Goal: Task Accomplishment & Management: Use online tool/utility

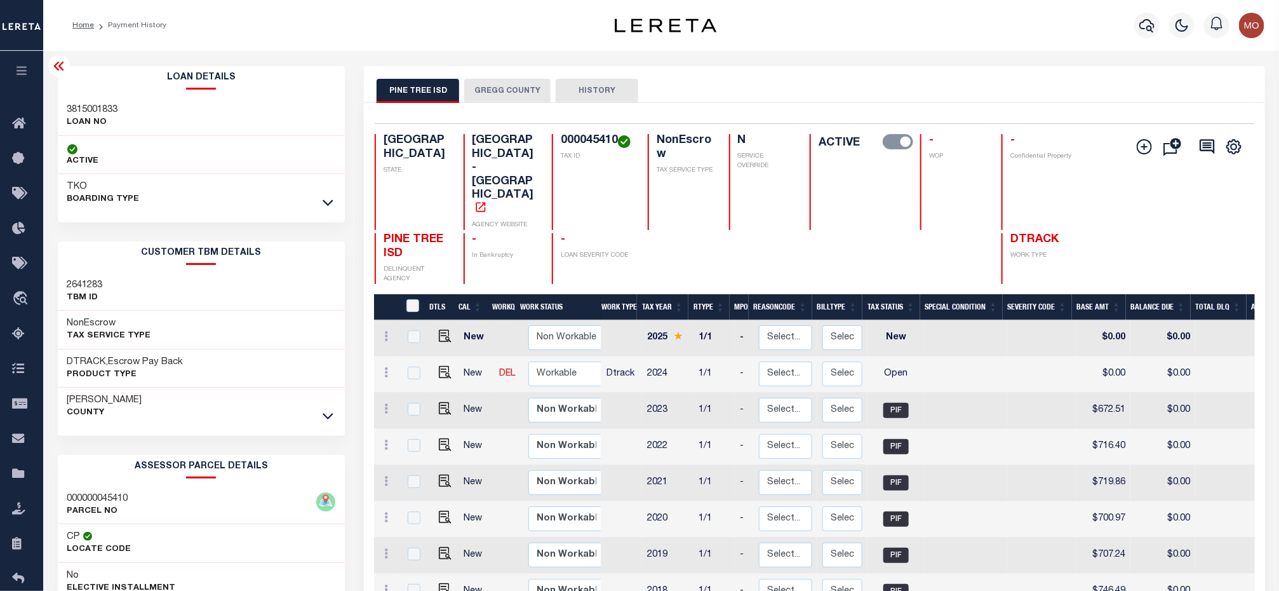
click at [592, 144] on h4 "000045410" at bounding box center [597, 141] width 72 height 14
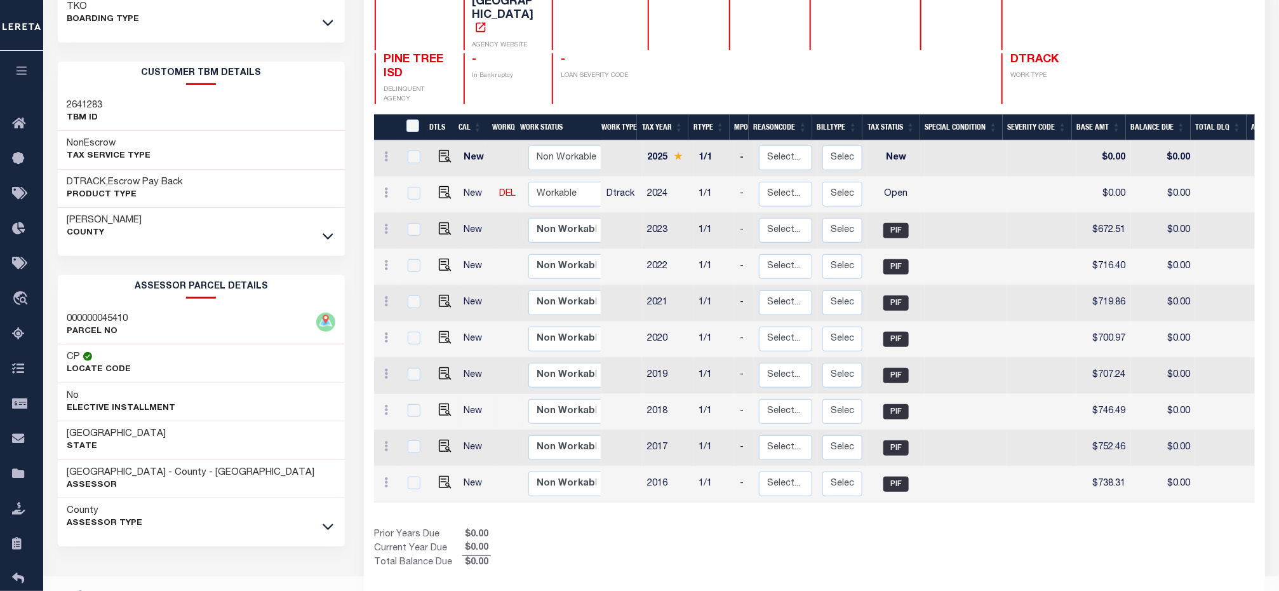
scroll to position [197, 0]
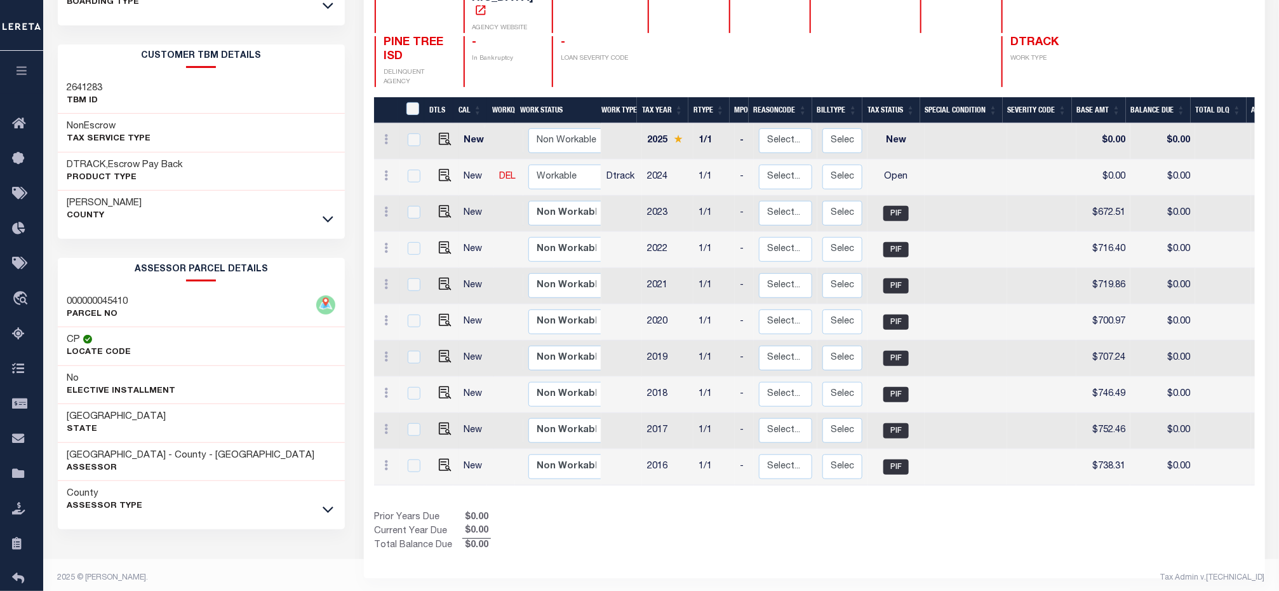
drag, startPoint x: 895, startPoint y: 509, endPoint x: 726, endPoint y: 318, distance: 255.5
click at [895, 511] on div "Show Tax Lines before Bill Release Date Prior Years Due $0.00 Current Year Due …" at bounding box center [814, 532] width 880 height 43
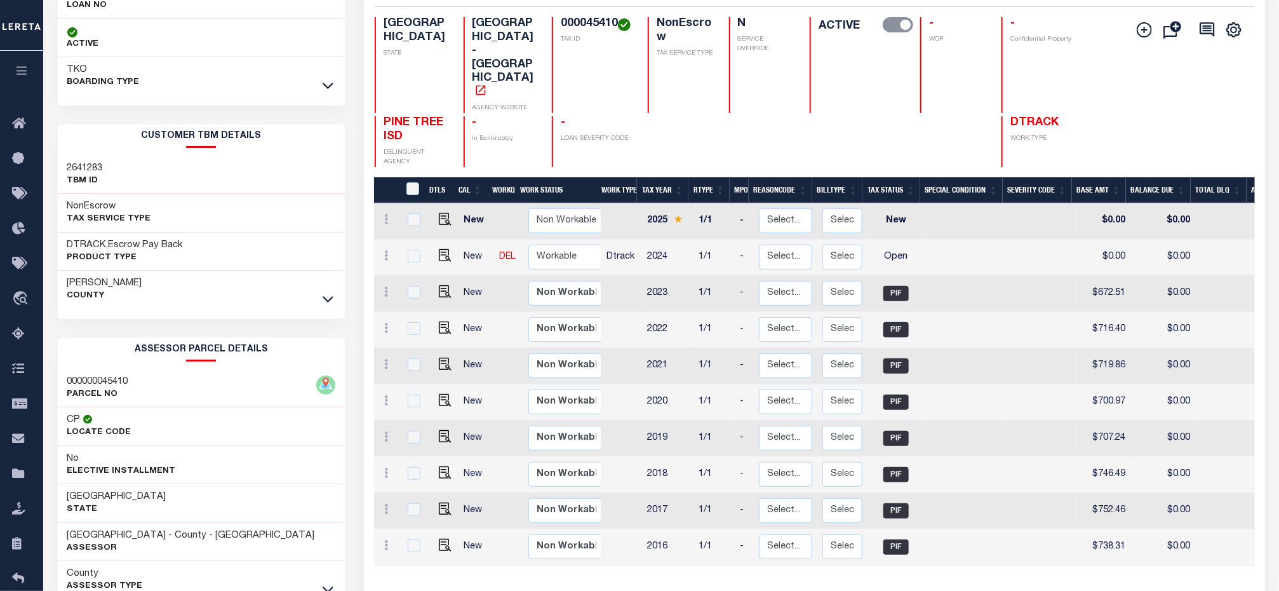
scroll to position [6, 0]
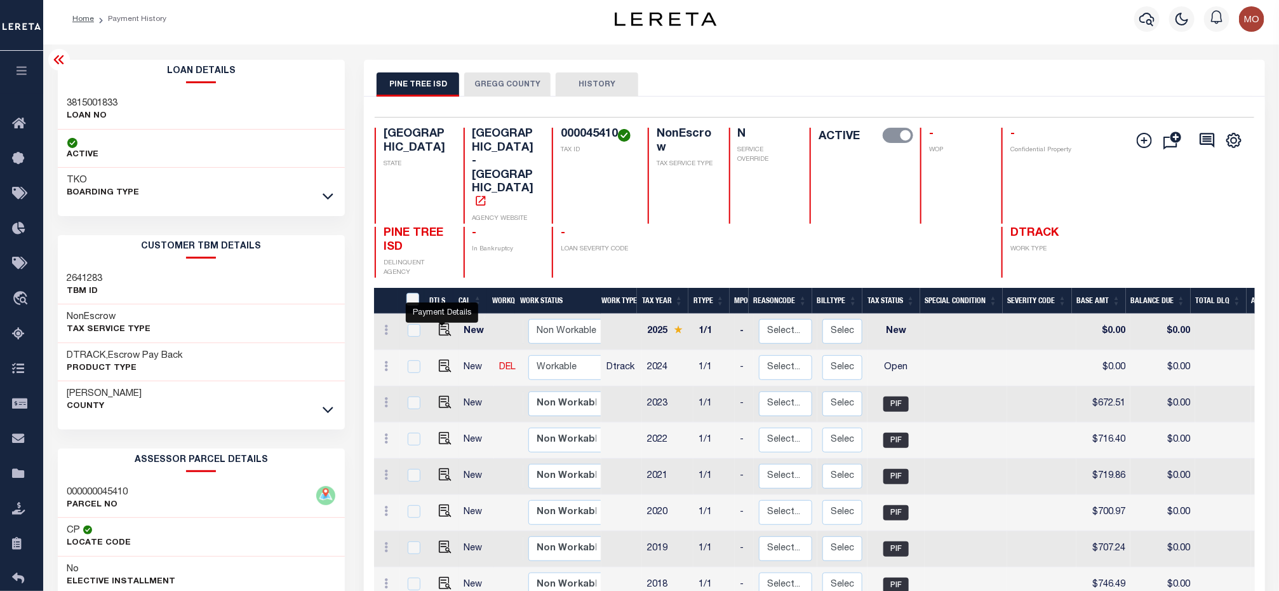
drag, startPoint x: 436, startPoint y: 328, endPoint x: 787, endPoint y: 296, distance: 352.6
click at [439, 359] on img "" at bounding box center [445, 365] width 13 height 13
checkbox input "true"
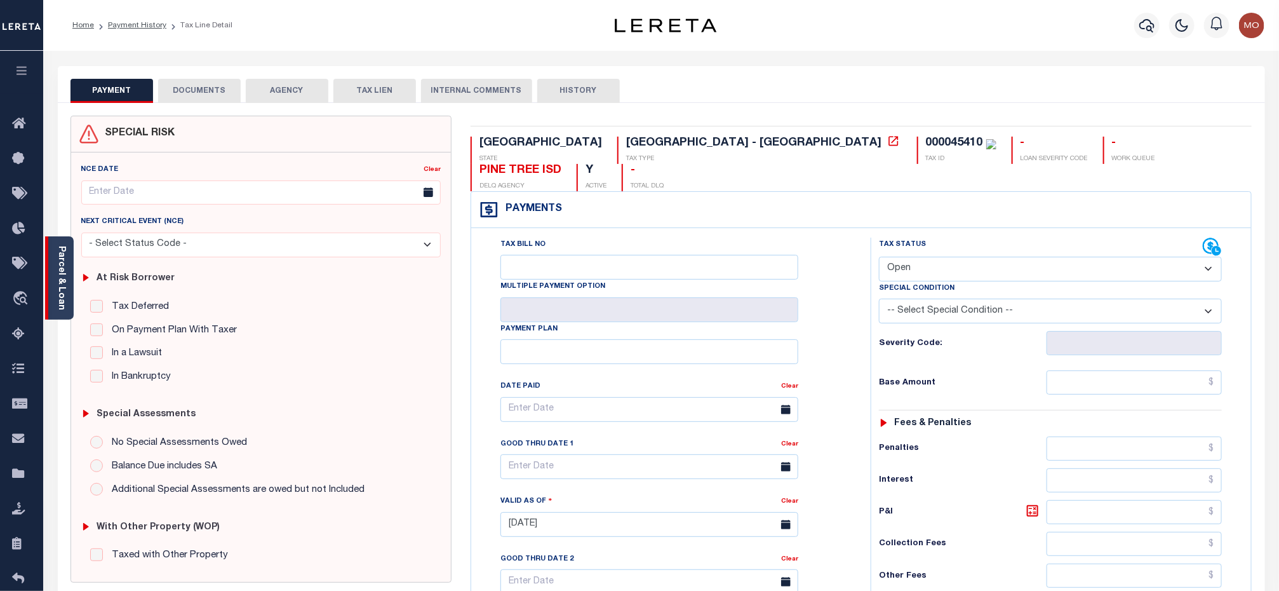
click at [54, 271] on div "Parcel & Loan" at bounding box center [59, 277] width 29 height 83
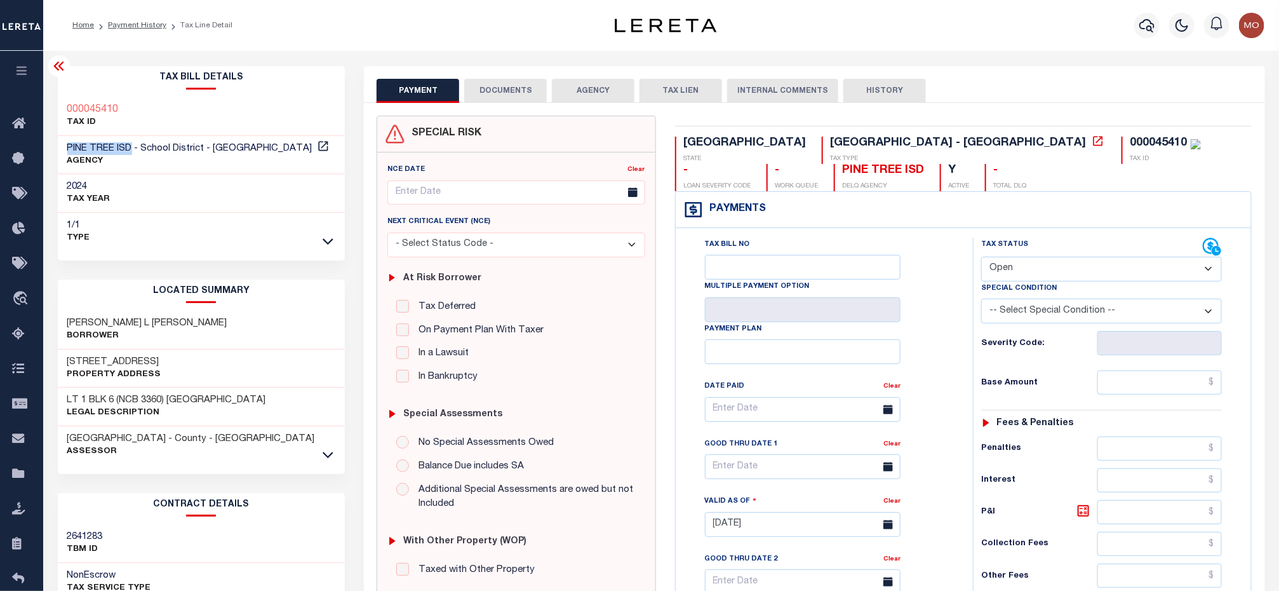
drag, startPoint x: 67, startPoint y: 147, endPoint x: 131, endPoint y: 150, distance: 64.8
click at [131, 150] on span "PINE TREE ISD - School District - TX" at bounding box center [189, 149] width 245 height 10
copy span "PINE TREE ISD"
click at [1044, 284] on div "Special Condition" at bounding box center [1101, 290] width 241 height 18
click at [1037, 267] on select "- Select Status Code - Open Due/Unpaid Paid Incomplete No Tax Due Internal Refu…" at bounding box center [1101, 269] width 241 height 25
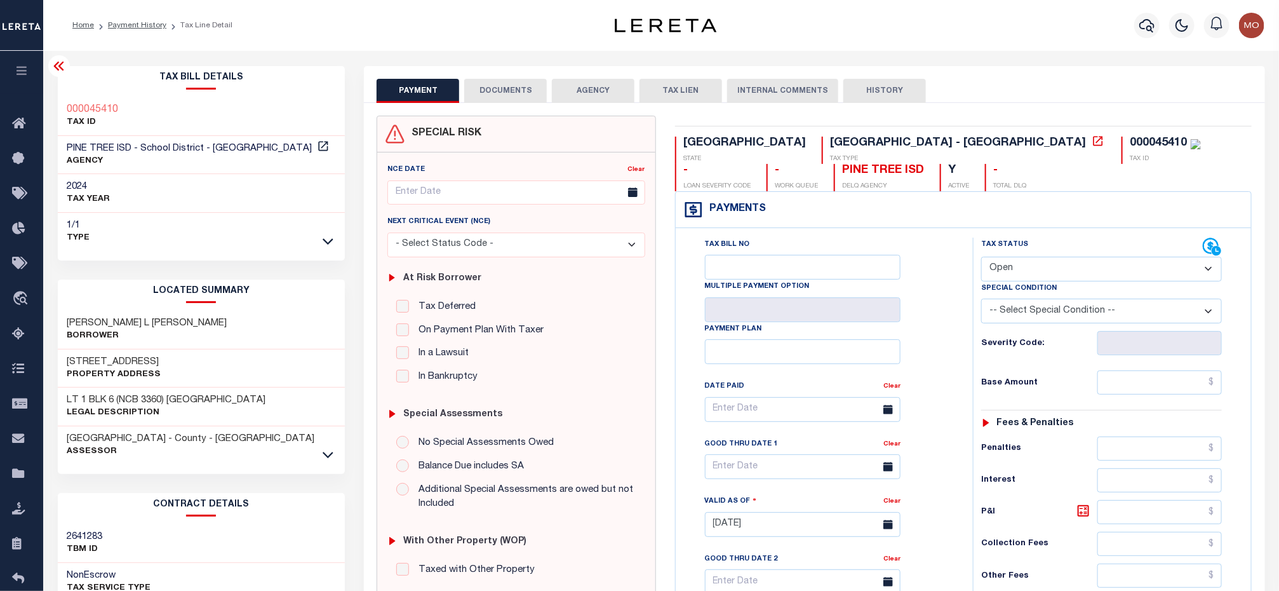
select select "PYD"
click at [981, 258] on select "- Select Status Code - Open Due/Unpaid Paid Incomplete No Tax Due Internal Refu…" at bounding box center [1101, 269] width 241 height 25
type input "[DATE]"
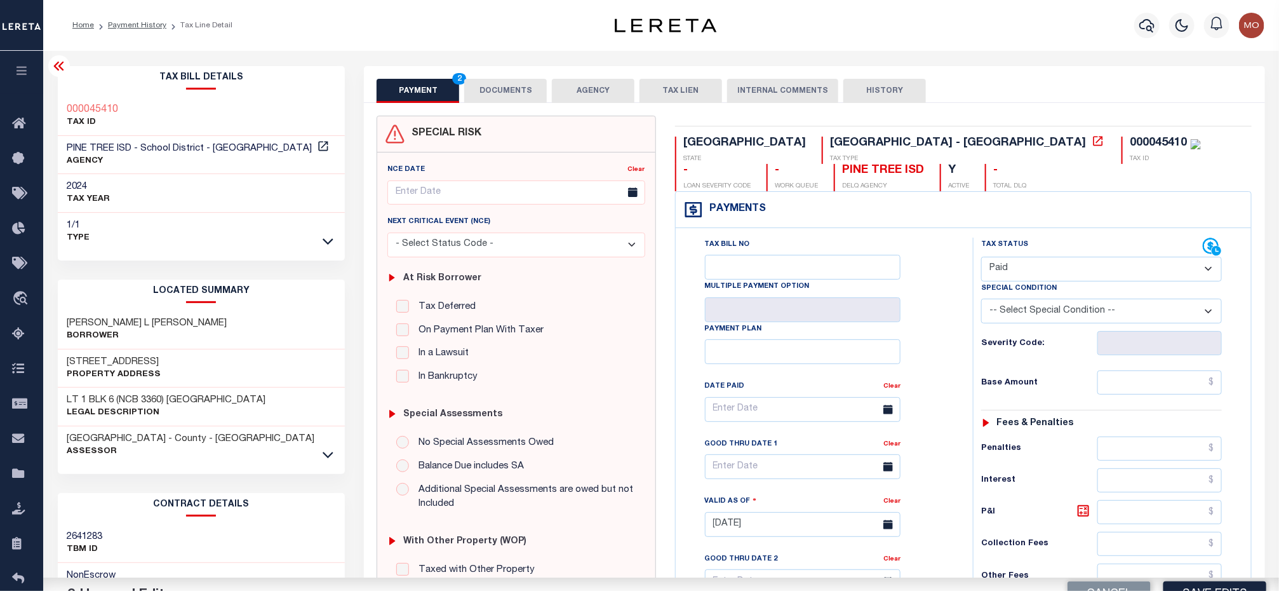
click at [964, 345] on div "Tax Status Status" at bounding box center [1105, 517] width 284 height 561
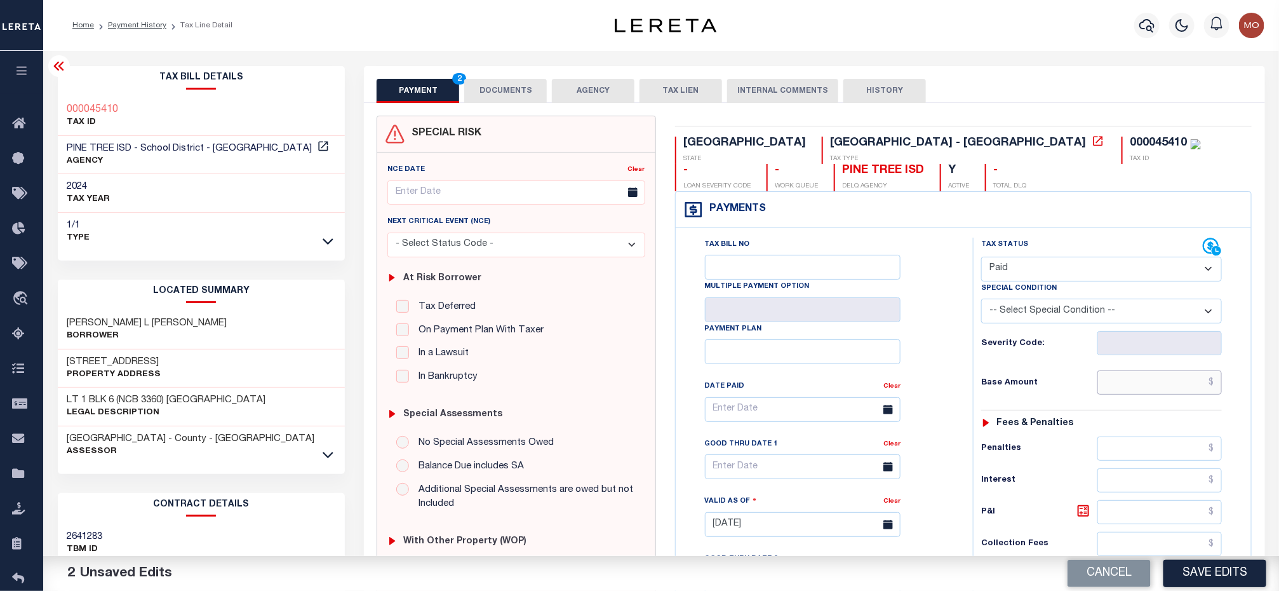
click at [1126, 391] on input "text" at bounding box center [1159, 382] width 124 height 24
type input "$936.21"
click at [944, 277] on div "Tax Bill No Multiple Payment Option Payment Plan Clear" at bounding box center [820, 415] width 265 height 356
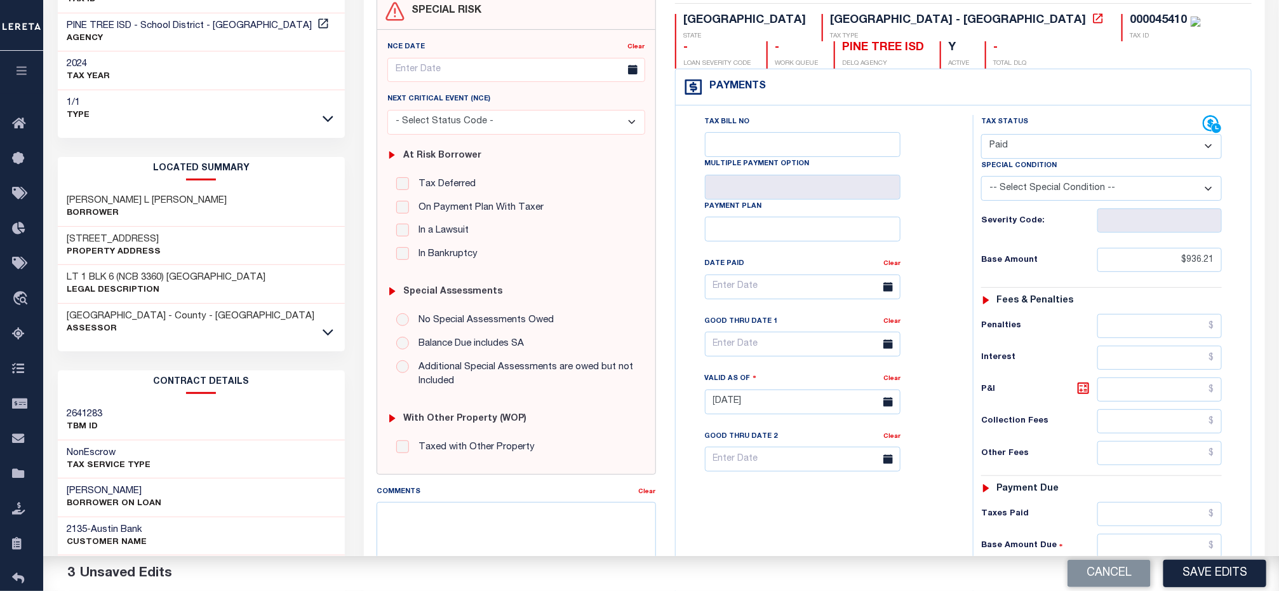
scroll to position [286, 0]
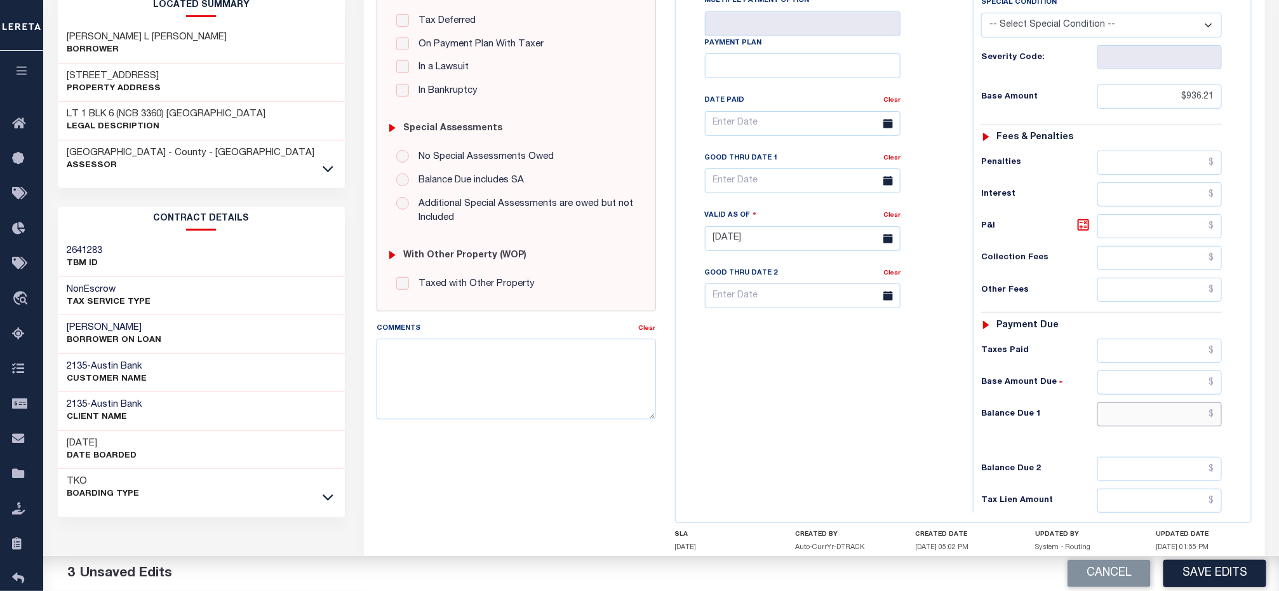
drag, startPoint x: 1126, startPoint y: 429, endPoint x: 1056, endPoint y: 427, distance: 69.9
click at [1126, 426] on input "text" at bounding box center [1159, 414] width 124 height 24
type input "$0.00"
click at [845, 434] on div "Tax Bill No Multiple Payment Option Payment Plan Clear" at bounding box center [821, 232] width 284 height 561
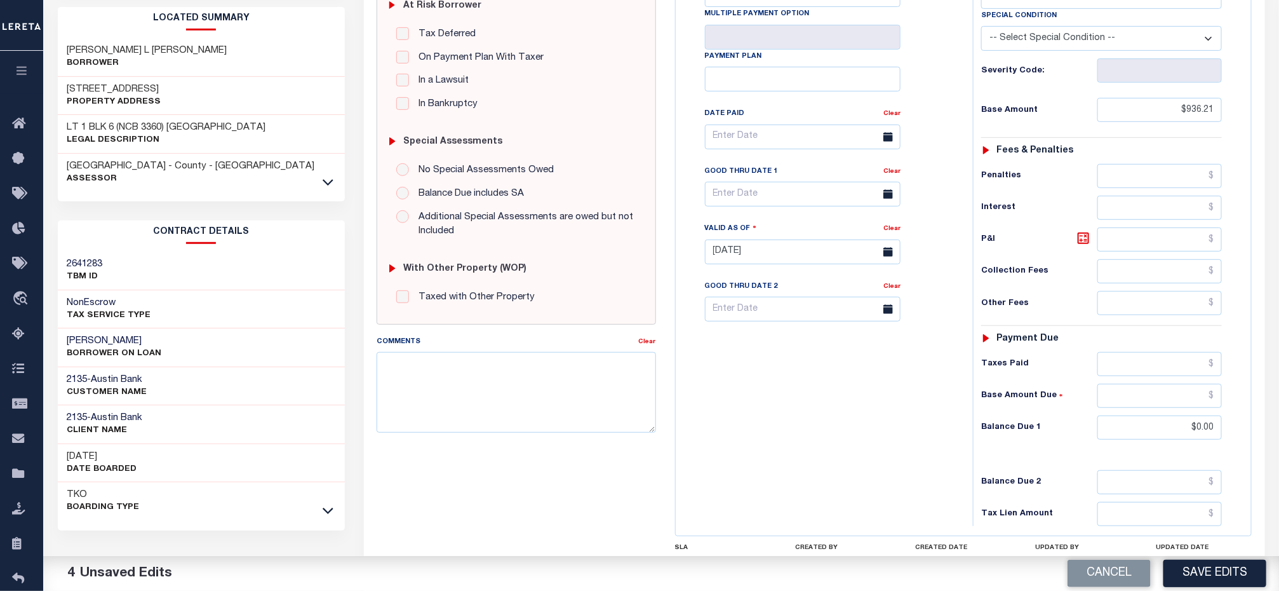
scroll to position [0, 0]
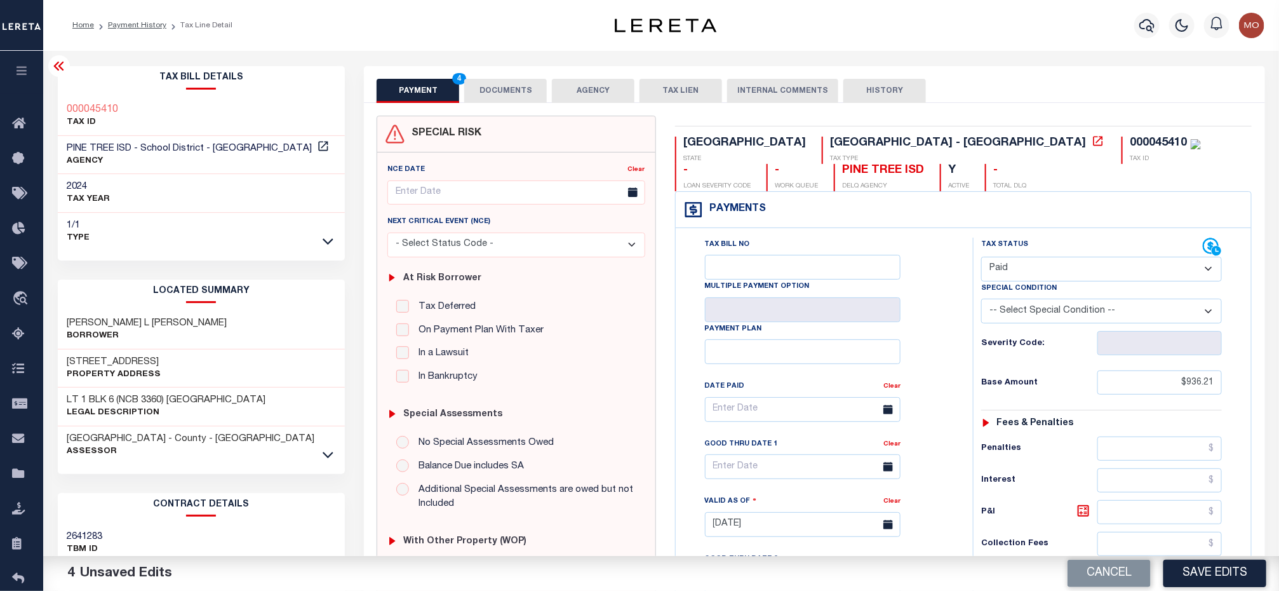
click at [509, 96] on button "DOCUMENTS" at bounding box center [505, 91] width 83 height 24
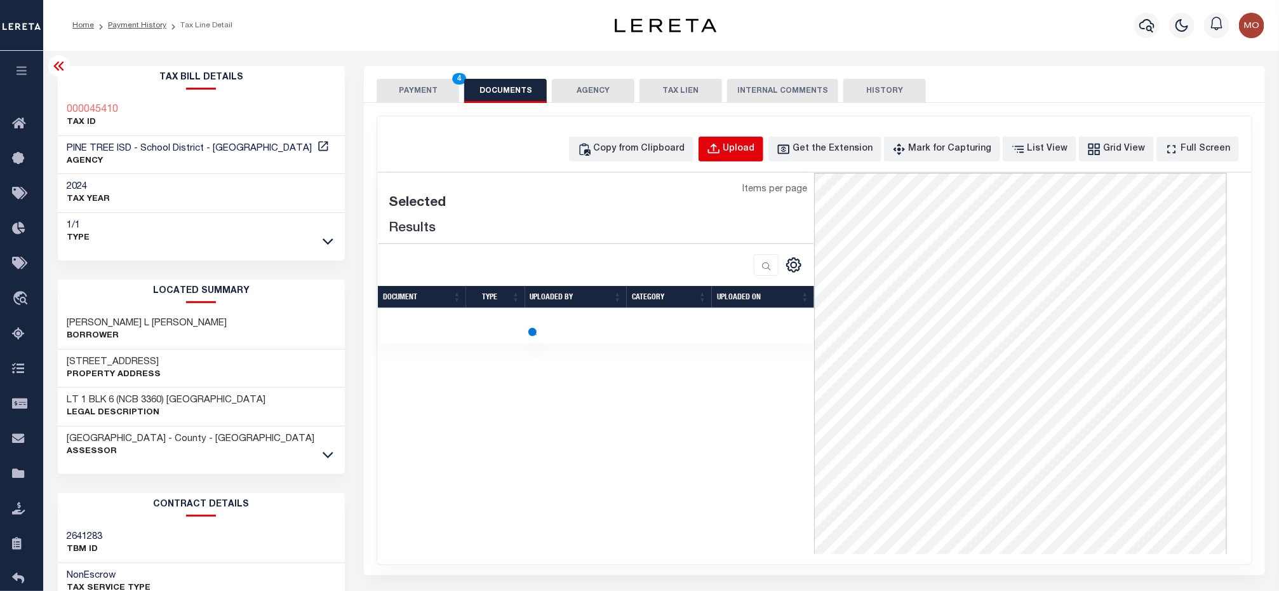
click at [751, 153] on div "Upload" at bounding box center [739, 149] width 32 height 14
select select "POP"
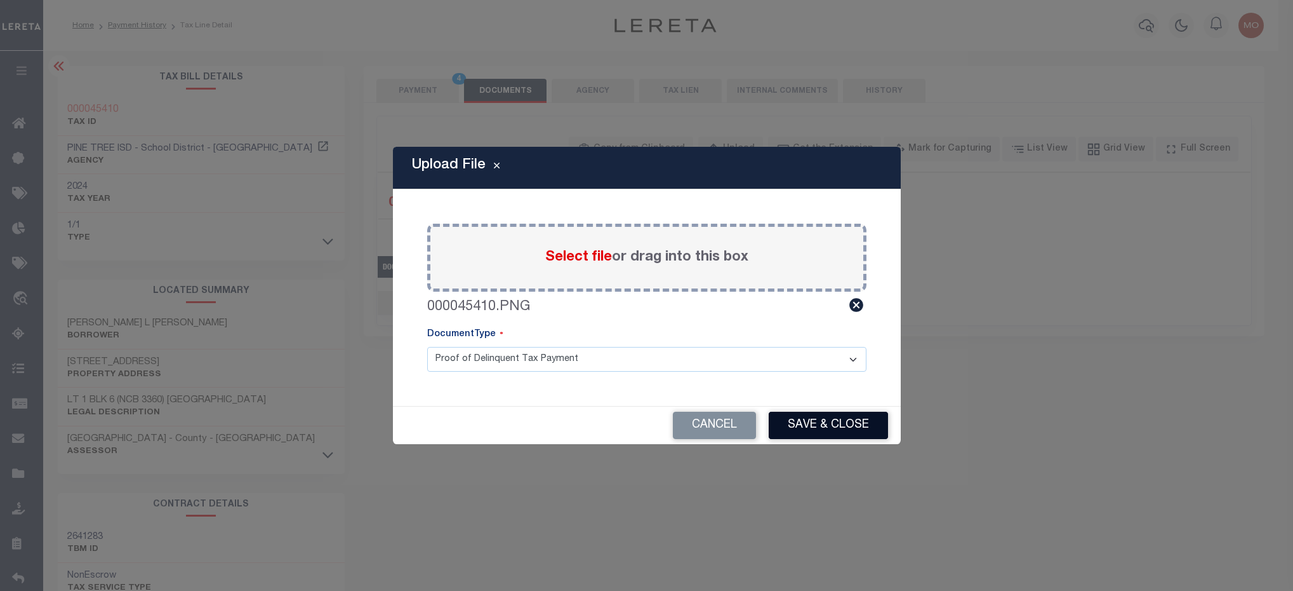
click at [814, 419] on button "Save & Close" at bounding box center [828, 424] width 119 height 27
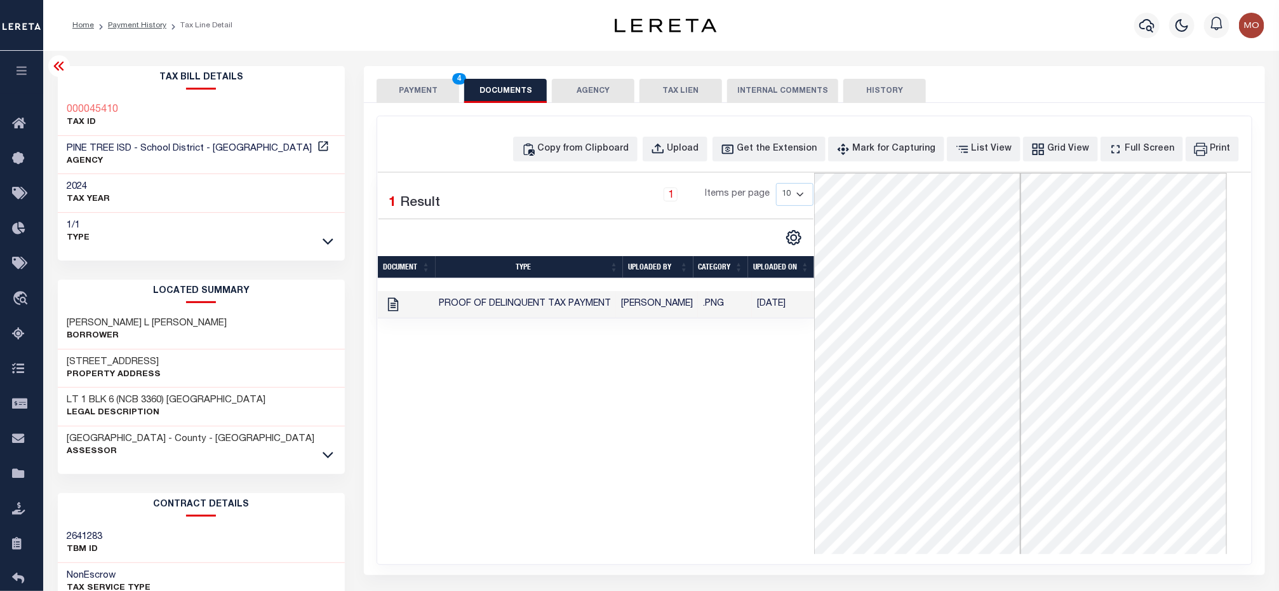
drag, startPoint x: 551, startPoint y: 370, endPoint x: 484, endPoint y: 264, distance: 126.1
click at [547, 363] on div "1 Selected 1 Result 1 Items per page 10 25 50 100" at bounding box center [596, 363] width 436 height 381
click at [410, 86] on button "PAYMENT 4" at bounding box center [418, 91] width 83 height 24
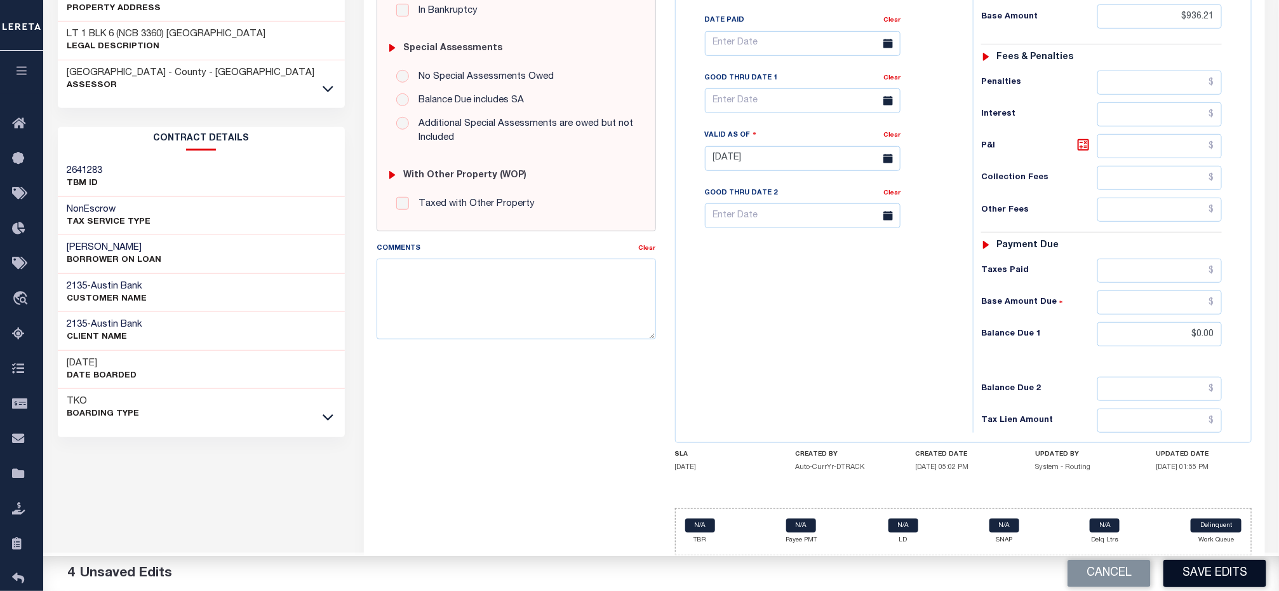
scroll to position [378, 0]
click at [1189, 570] on button "Save Edits" at bounding box center [1214, 572] width 103 height 27
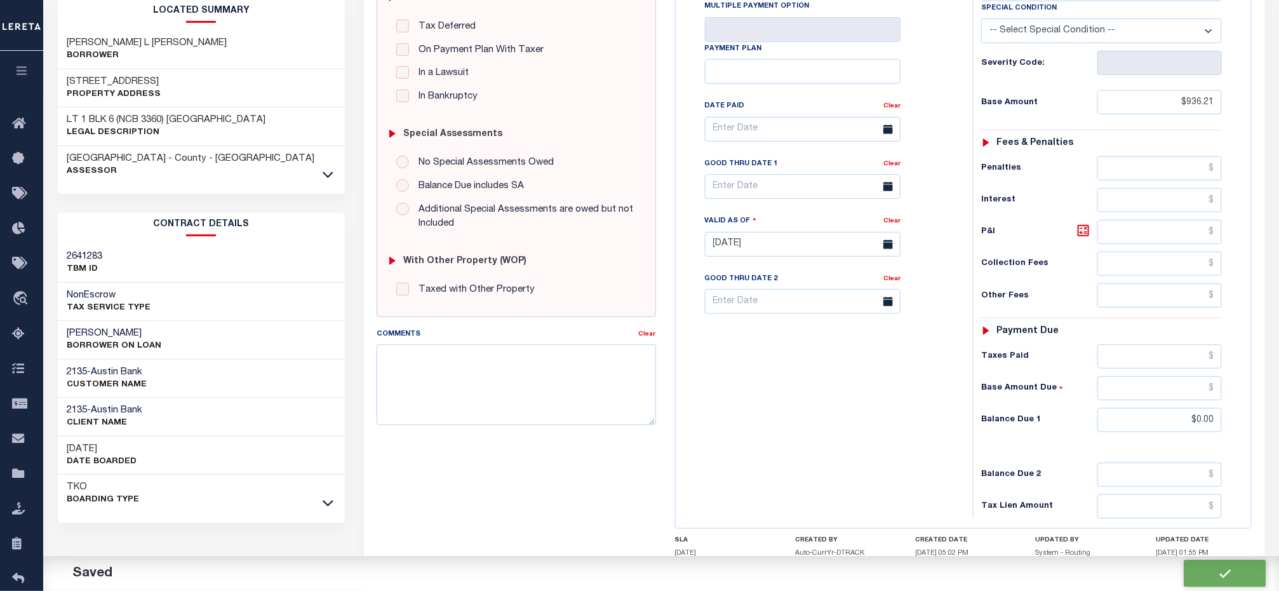
scroll to position [187, 0]
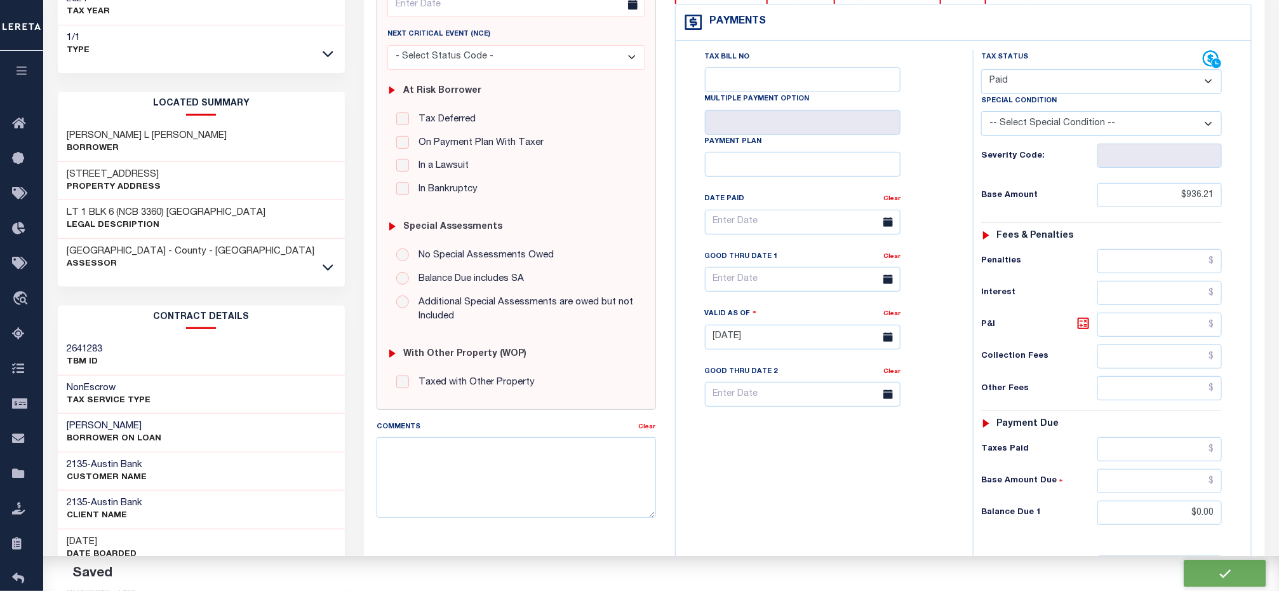
checkbox input "false"
type input "$936.21"
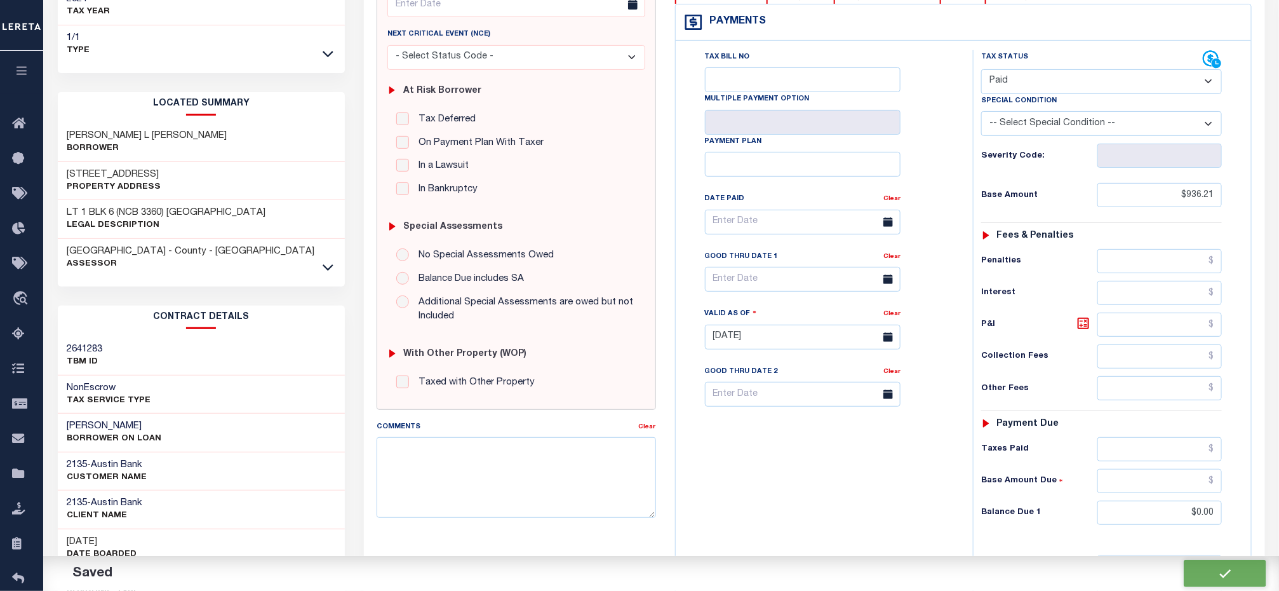
type input "$0"
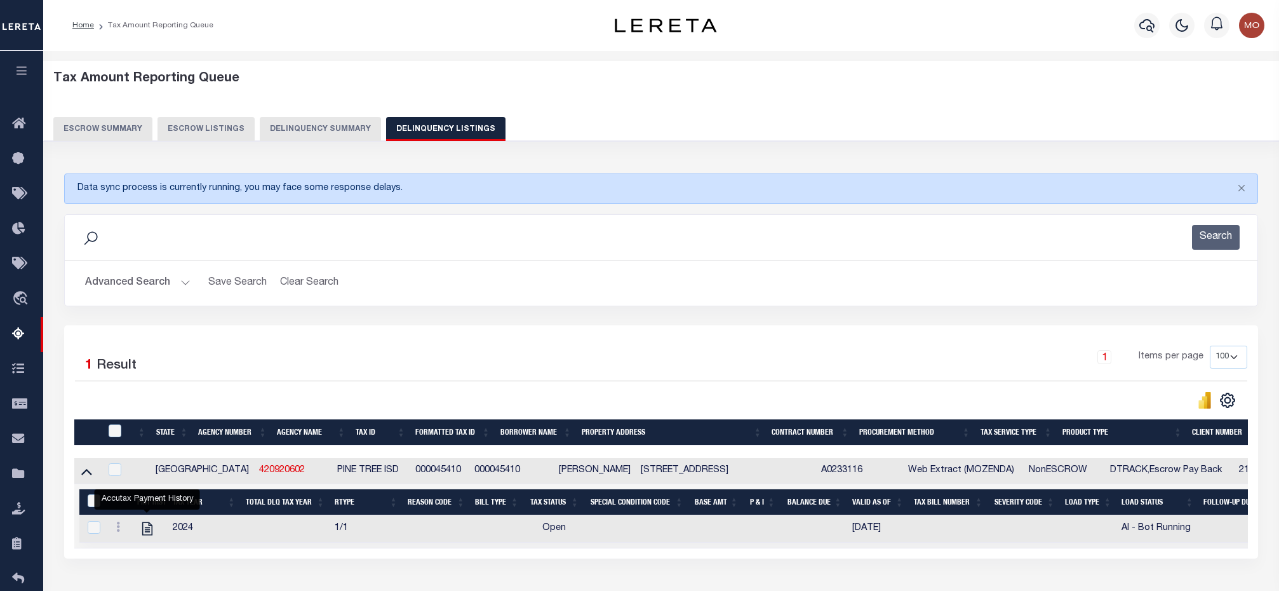
select select "100"
click at [114, 424] on input "checkbox" at bounding box center [115, 430] width 13 height 13
checkbox input "true"
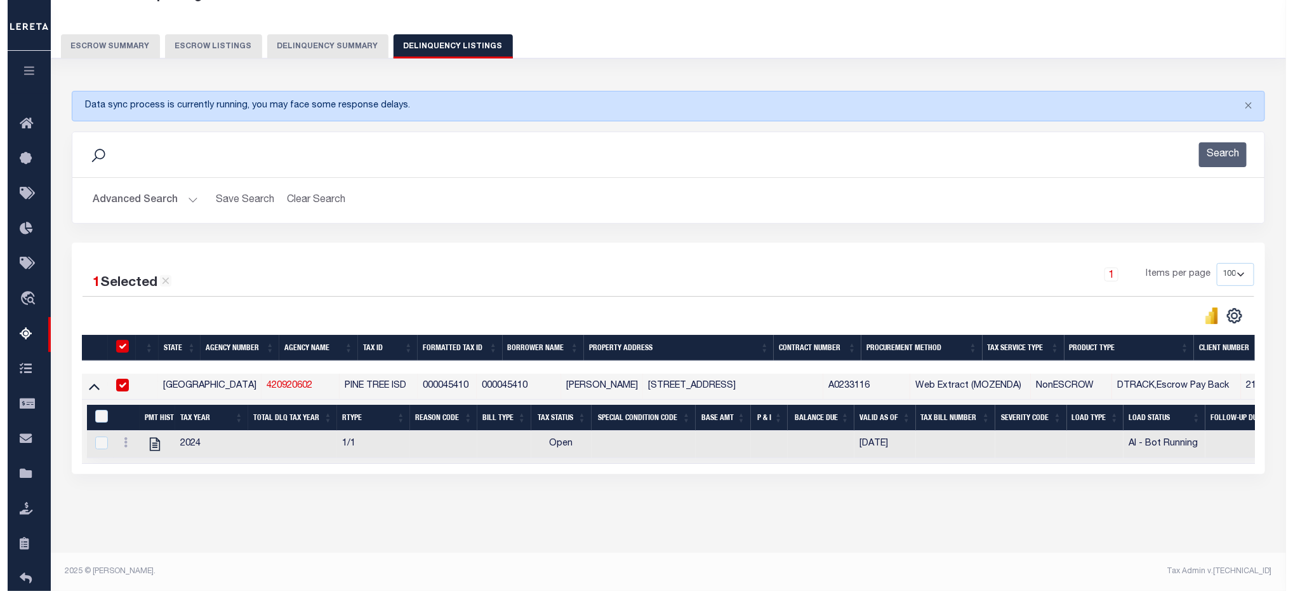
scroll to position [94, 0]
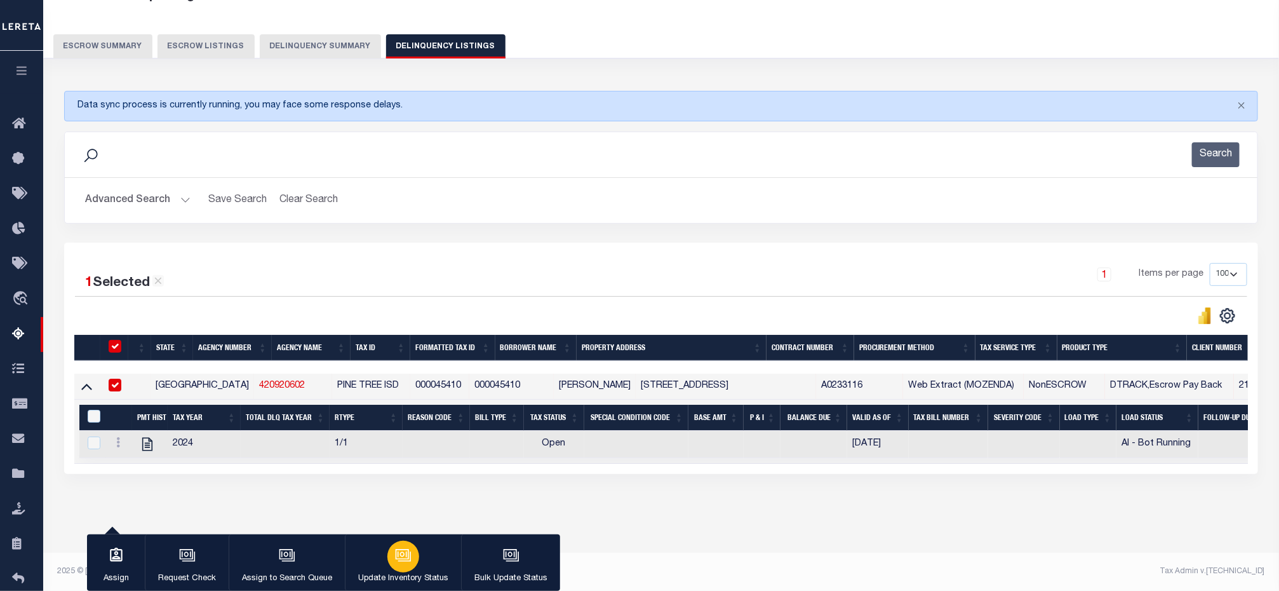
click at [401, 563] on icon "button" at bounding box center [403, 555] width 17 height 17
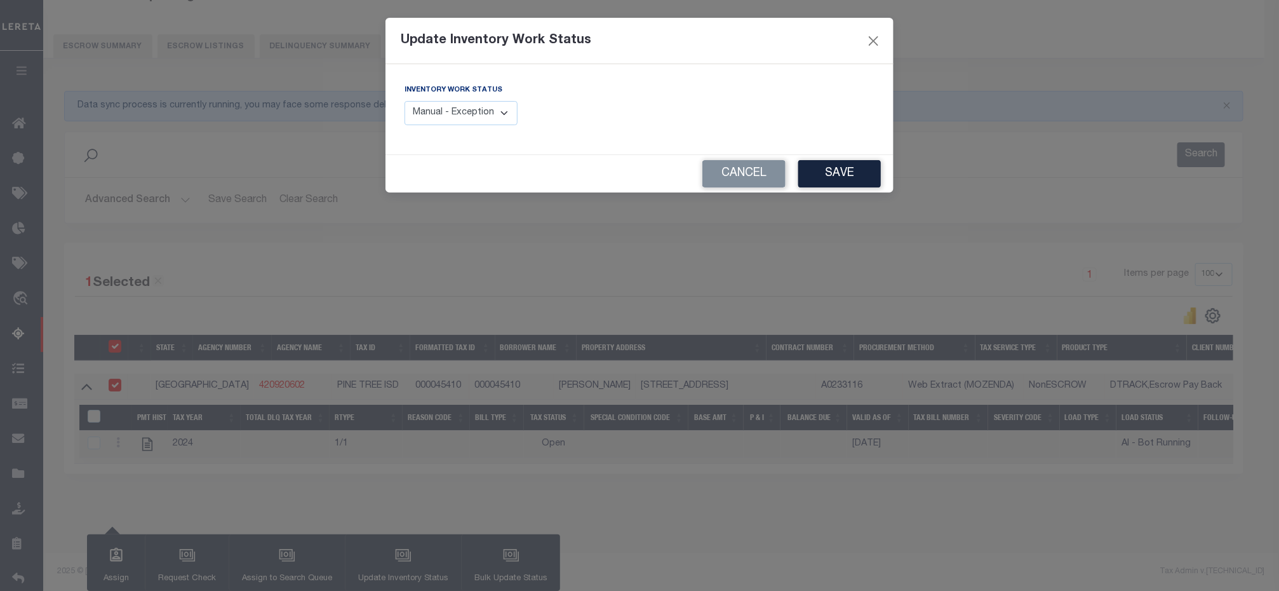
click at [502, 128] on div "Inventory Work Status Manual - Exception Pended - Awaiting Search Late Add Exce…" at bounding box center [517, 109] width 244 height 52
click at [494, 120] on select "Manual - Exception Pended - Awaiting Search Late Add Exception Completed" at bounding box center [460, 113] width 113 height 25
click at [482, 117] on select "Manual - Exception Pended - Awaiting Search Late Add Exception Completed" at bounding box center [460, 113] width 113 height 25
select select "4"
click at [412, 102] on select "Manual - Exception Pended - Awaiting Search Late Add Exception Completed" at bounding box center [468, 113] width 113 height 25
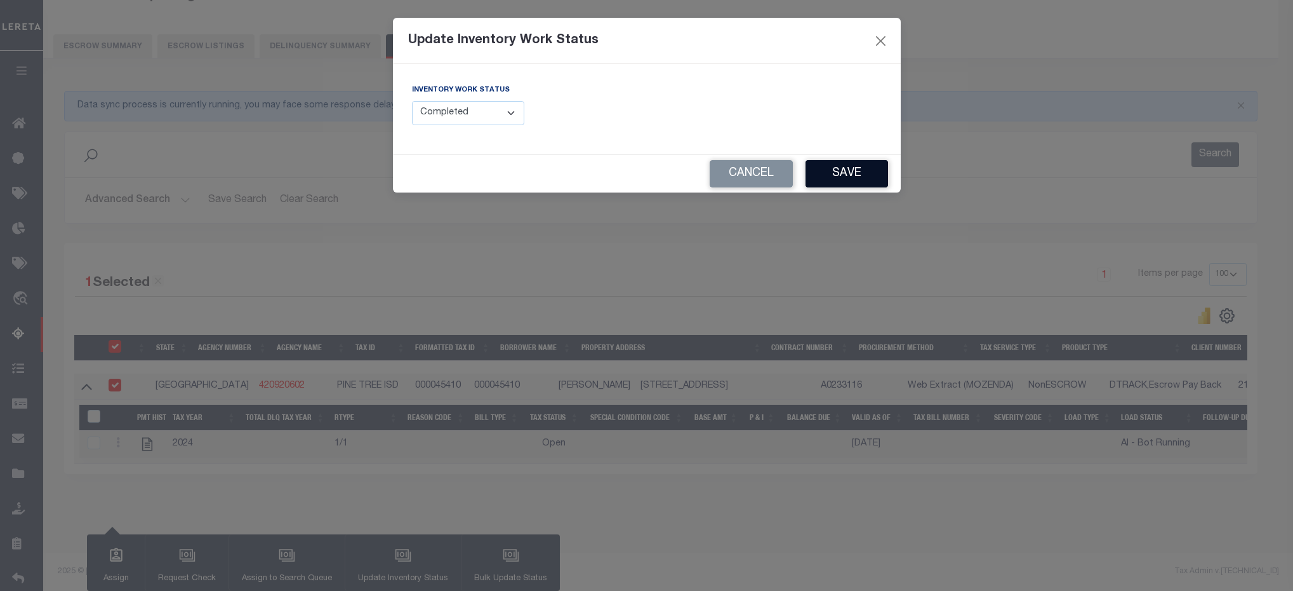
click at [850, 179] on button "Save" at bounding box center [847, 173] width 83 height 27
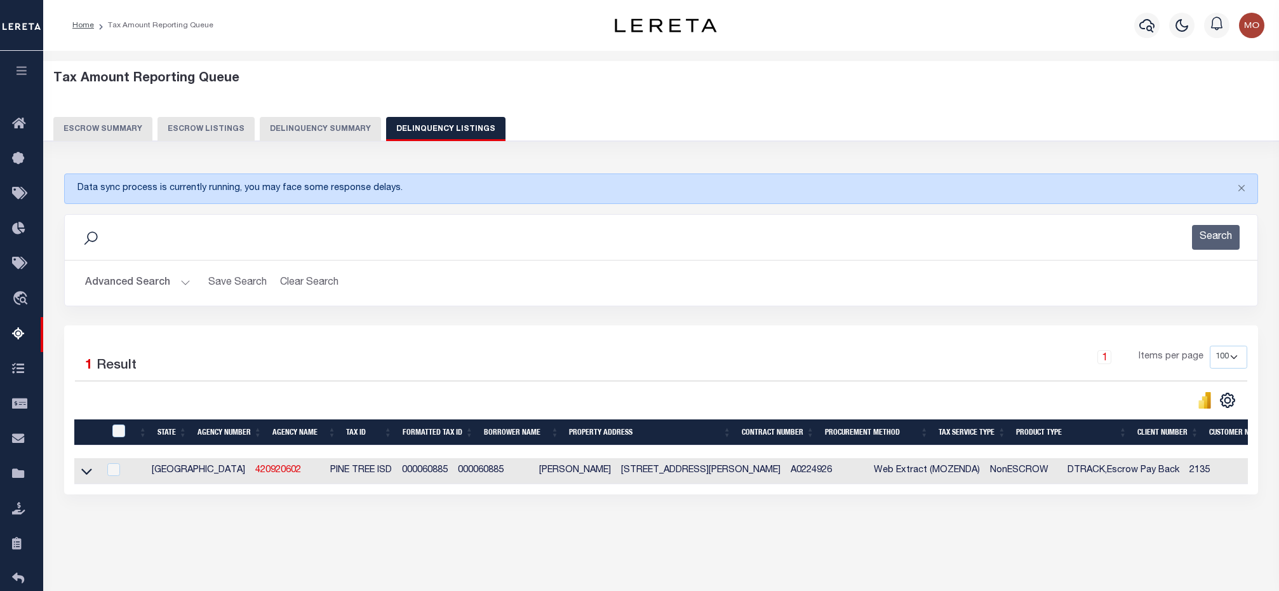
select select "100"
